Goal: Navigation & Orientation: Find specific page/section

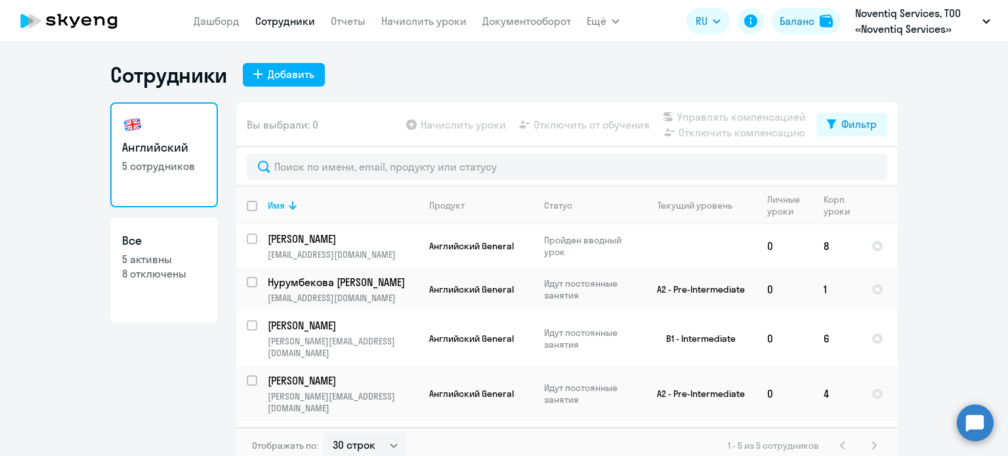
select select "30"
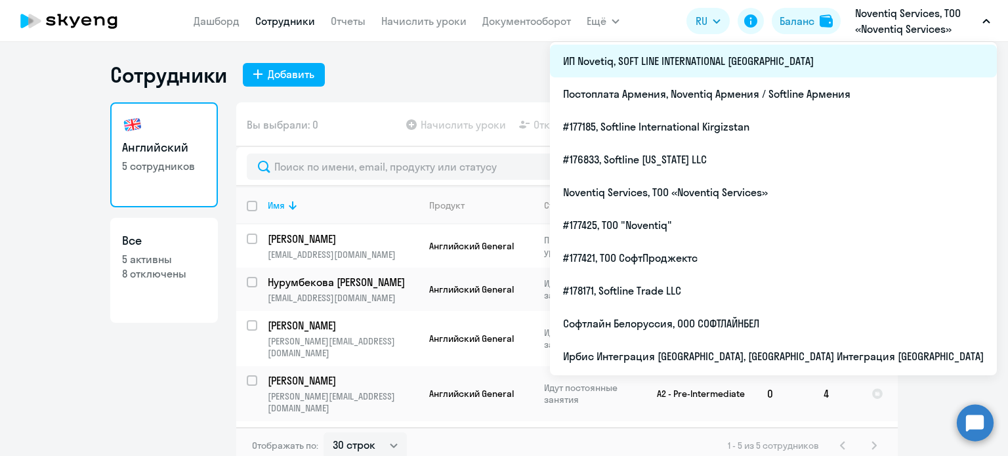
click at [905, 67] on li "ИП Novetiq, SOFT LINE INTERNATIONAL [GEOGRAPHIC_DATA]" at bounding box center [773, 61] width 447 height 33
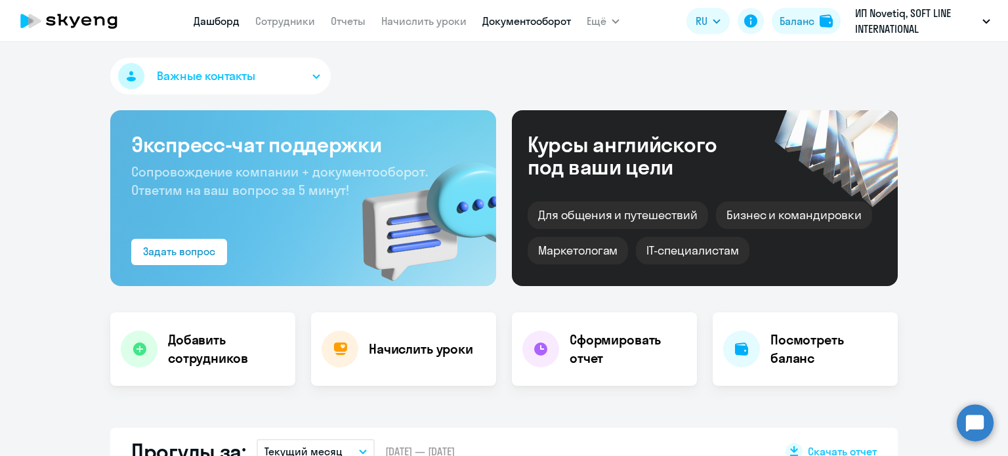
click at [544, 19] on link "Документооборот" at bounding box center [526, 20] width 89 height 13
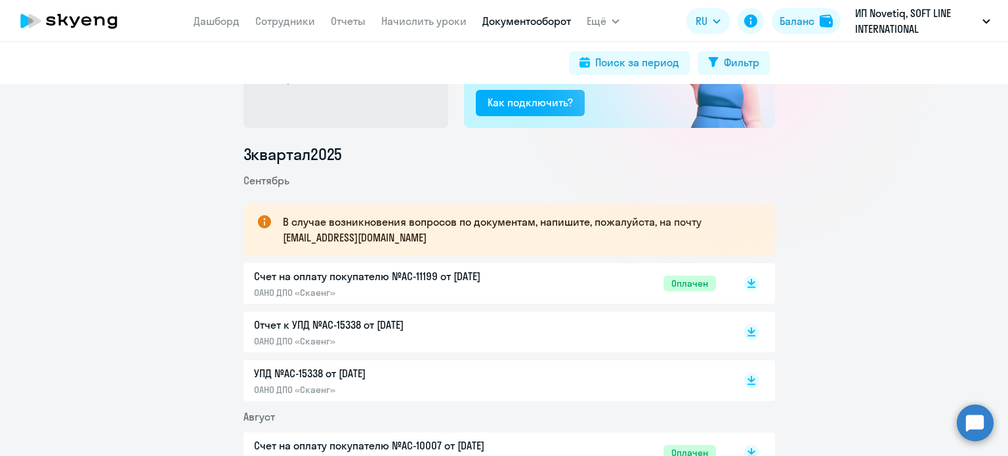
scroll to position [131, 0]
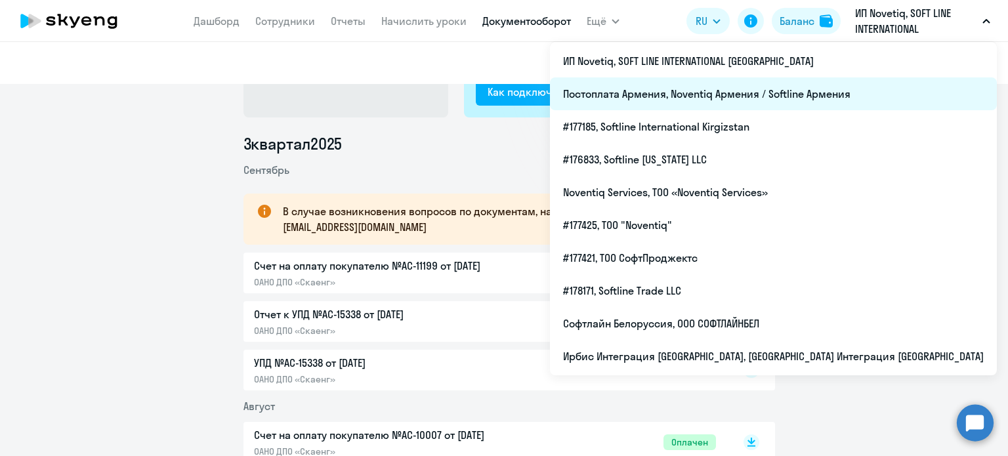
click at [869, 94] on li "Постоплата Армения, Noventiq Армения / Softline Армения" at bounding box center [773, 93] width 447 height 33
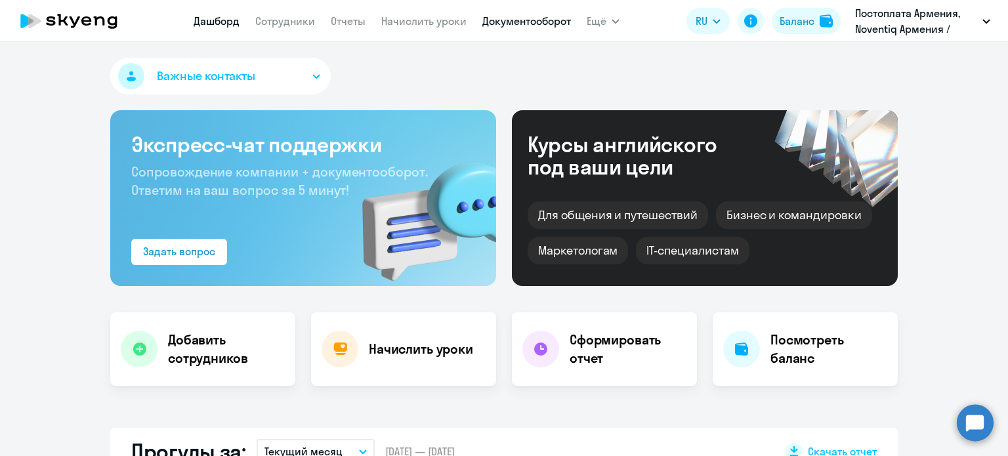
click at [538, 25] on link "Документооборот" at bounding box center [526, 20] width 89 height 13
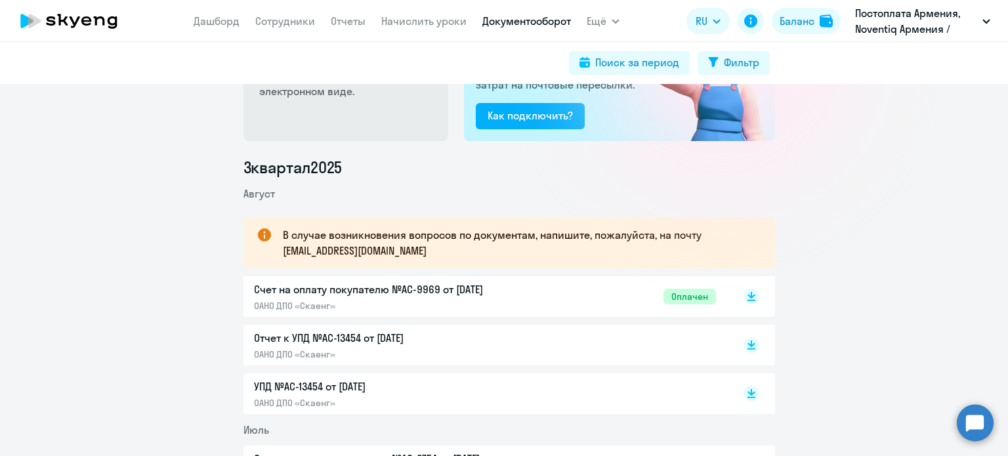
scroll to position [131, 0]
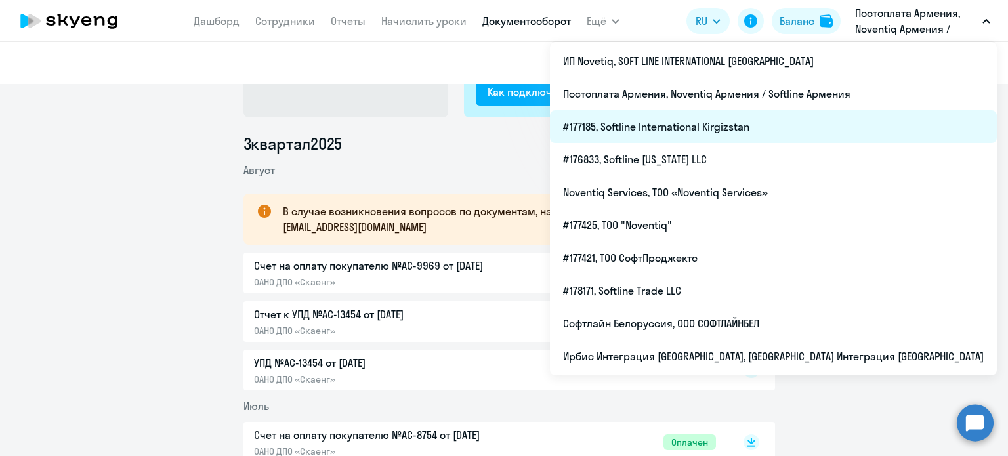
click at [868, 135] on li "#177185, Softline International Kirgizstan" at bounding box center [773, 126] width 447 height 33
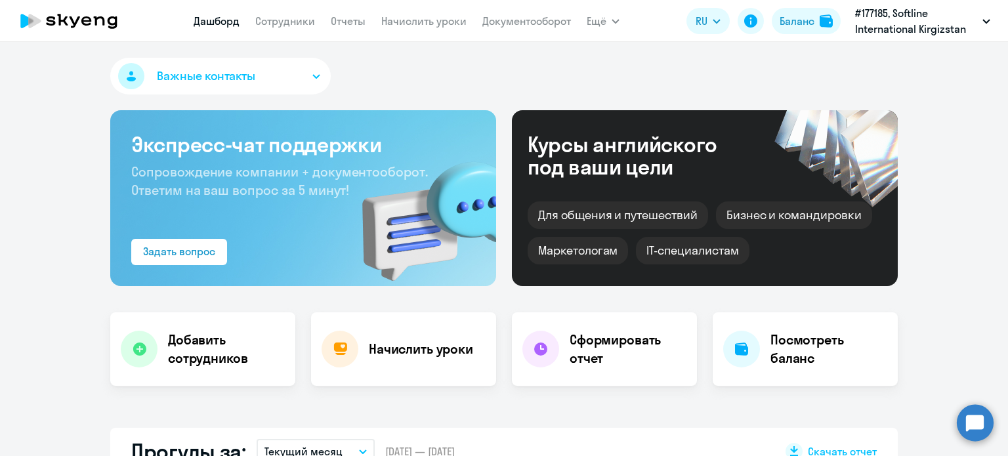
drag, startPoint x: 508, startPoint y: 23, endPoint x: 533, endPoint y: 41, distance: 30.6
click at [509, 23] on link "Документооборот" at bounding box center [526, 20] width 89 height 13
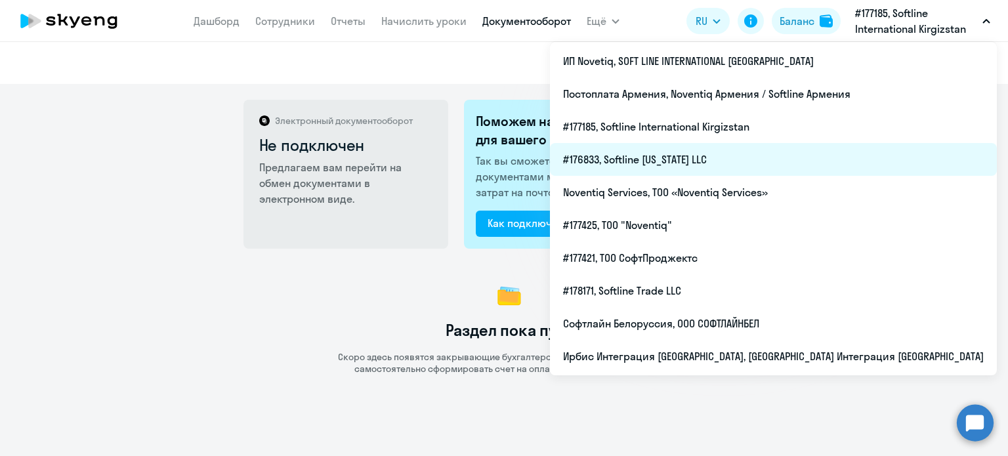
click at [838, 152] on li "#176833, Softline [US_STATE] LLC" at bounding box center [773, 159] width 447 height 33
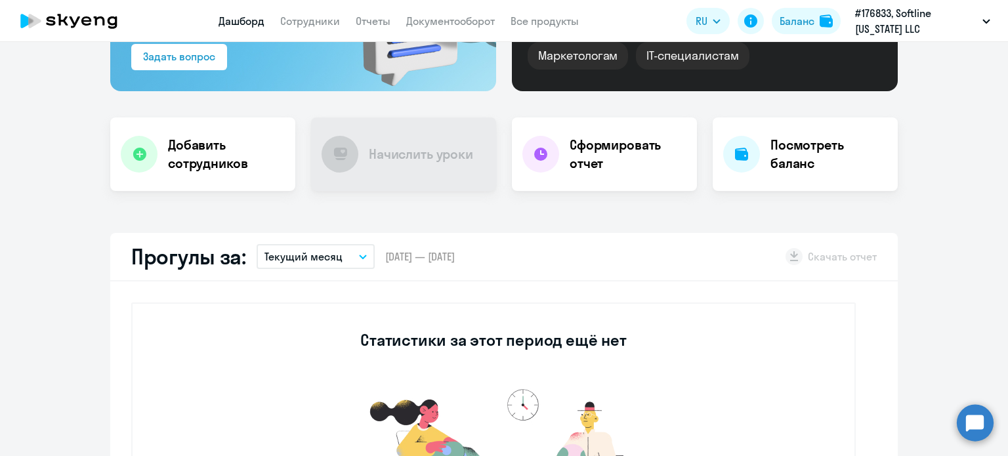
scroll to position [262, 0]
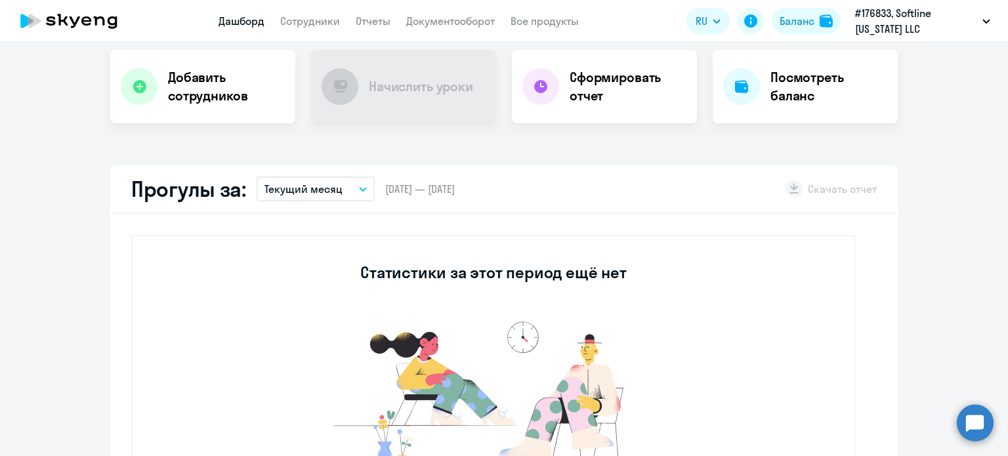
select select "30"
